Goal: Task Accomplishment & Management: Use online tool/utility

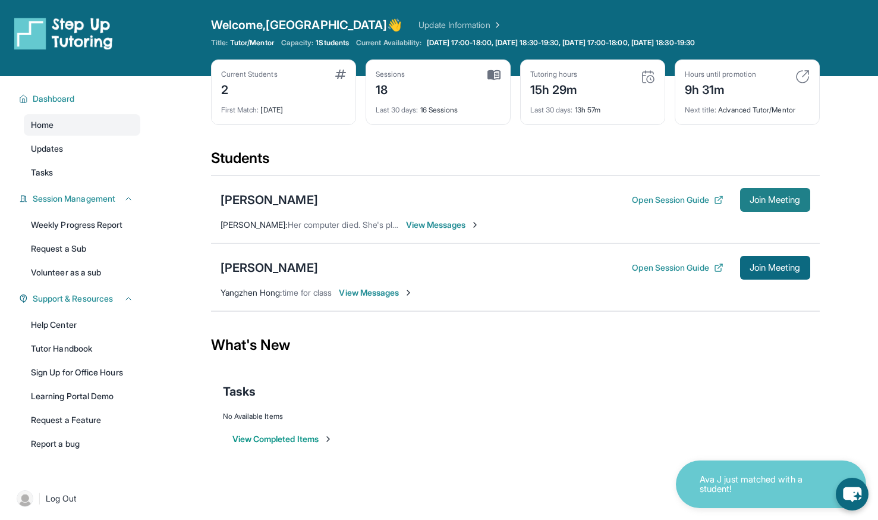
click at [779, 200] on span "Join Meeting" at bounding box center [775, 199] width 51 height 7
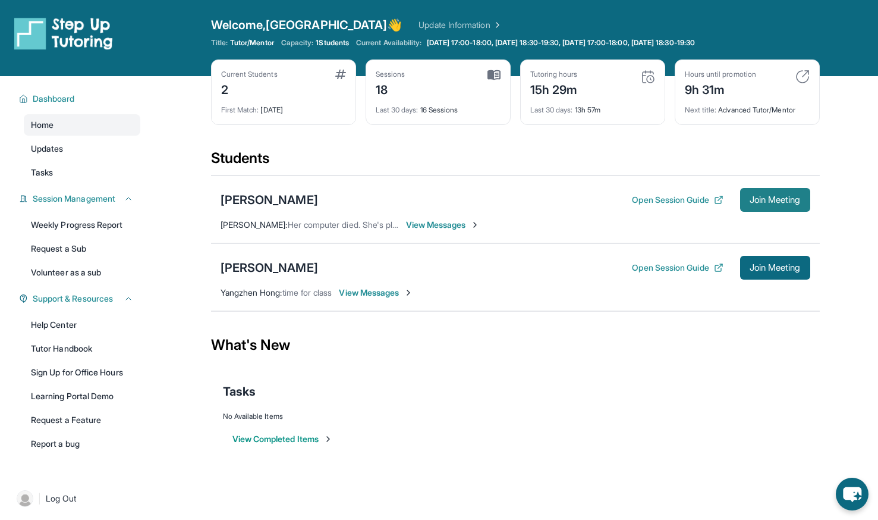
click at [802, 200] on button "Join Meeting" at bounding box center [775, 200] width 70 height 24
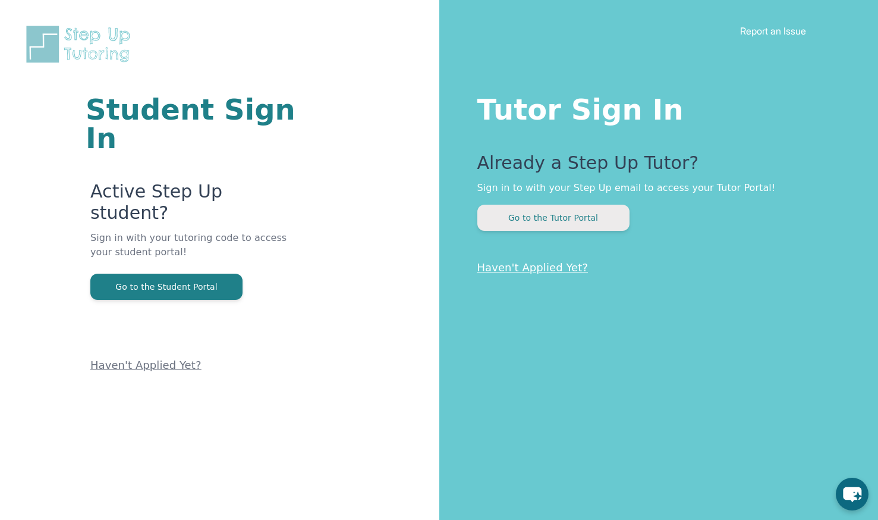
click at [607, 215] on button "Go to the Tutor Portal" at bounding box center [554, 218] width 152 height 26
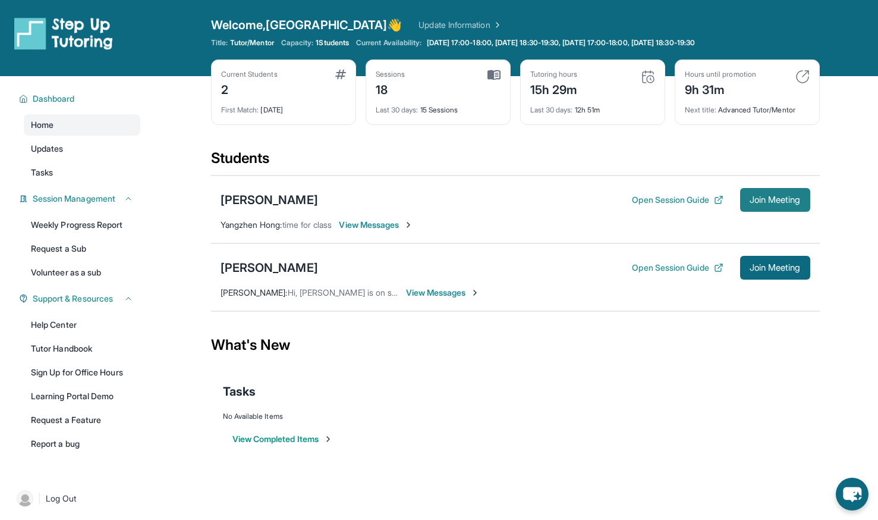
click at [754, 200] on span "Join Meeting" at bounding box center [775, 199] width 51 height 7
click at [755, 202] on span "Join Meeting" at bounding box center [775, 199] width 51 height 7
